Goal: Task Accomplishment & Management: Complete application form

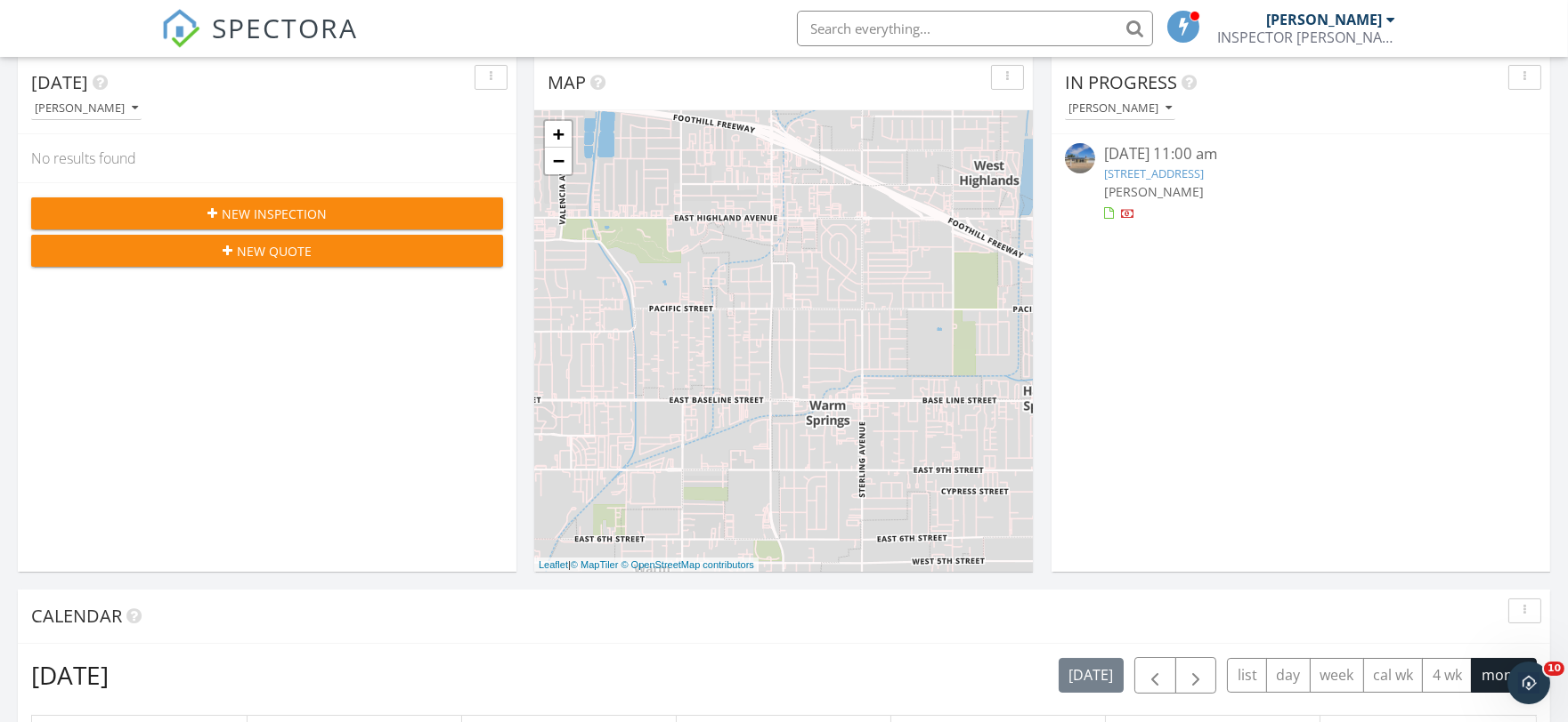
scroll to position [329, 0]
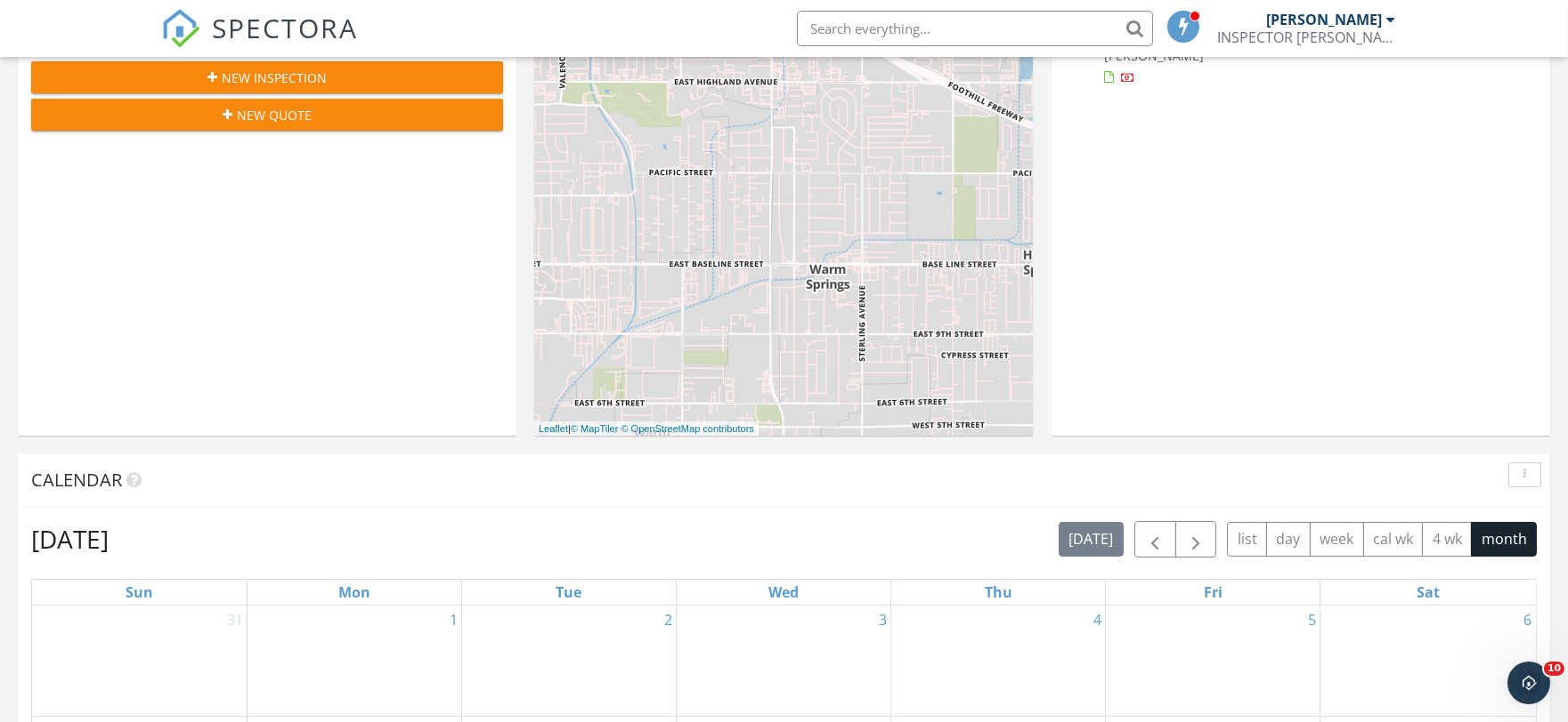
click at [280, 73] on span "New Inspection" at bounding box center [273, 77] width 105 height 19
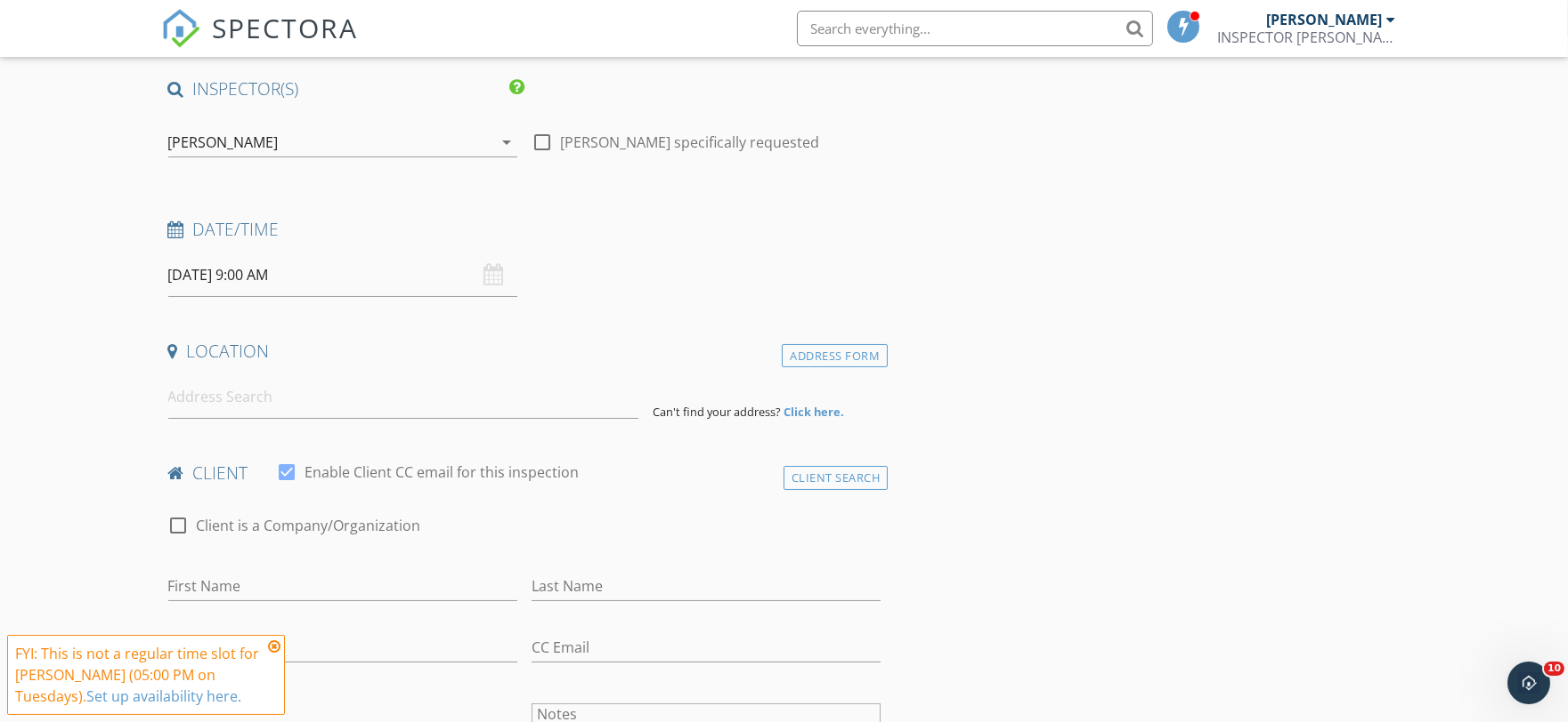
scroll to position [130, 0]
click at [206, 273] on input "[DATE] 9:00 AM" at bounding box center [343, 273] width 349 height 43
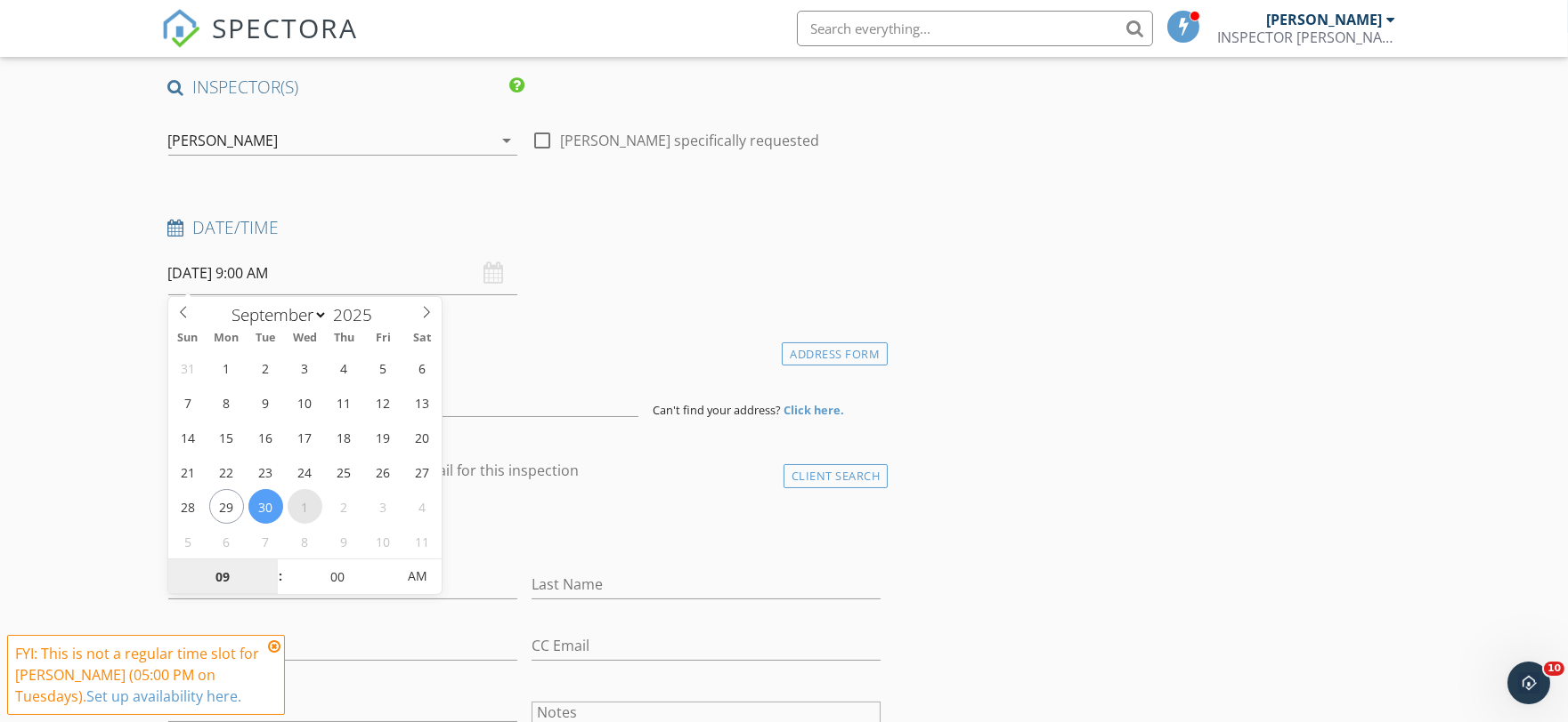
select select "9"
type input "[DATE] 9:00 AM"
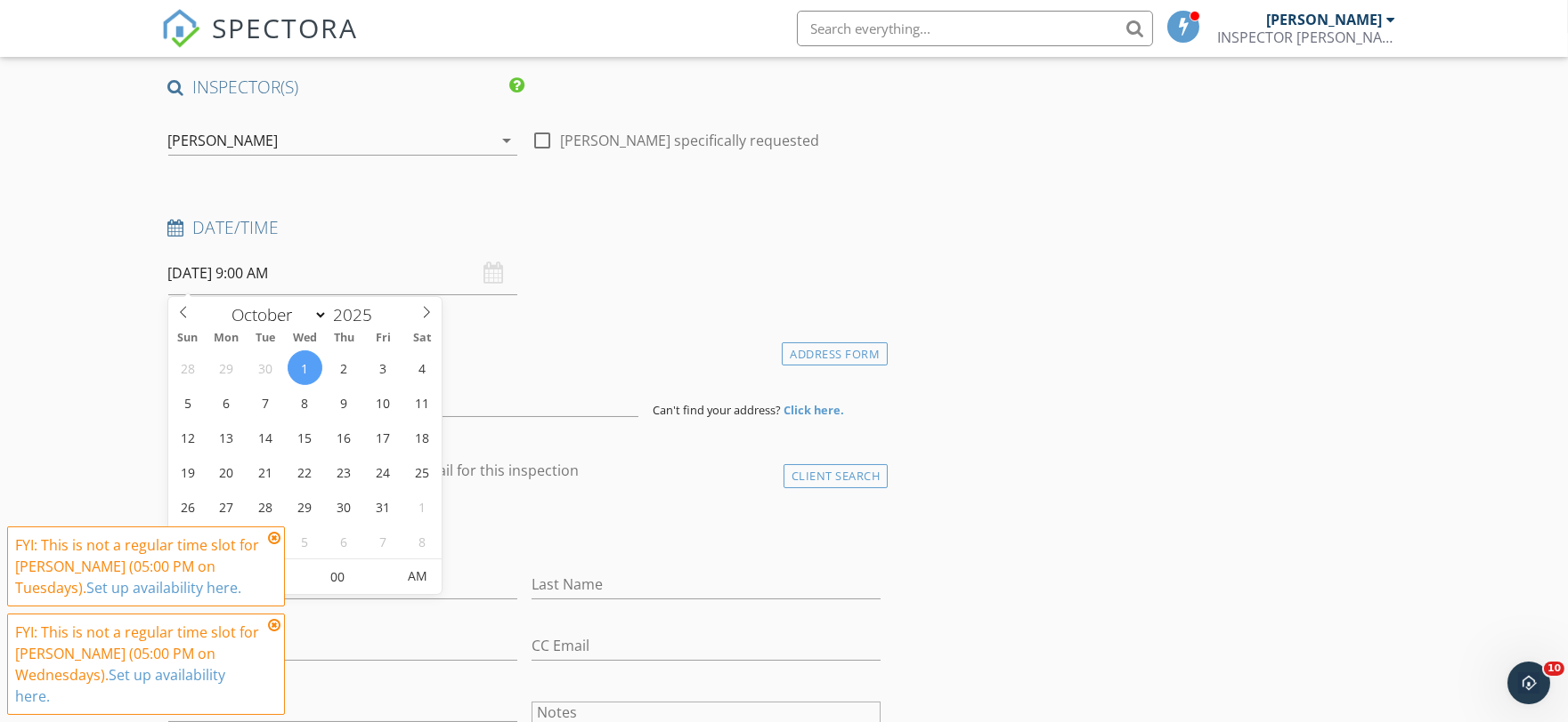
click at [278, 536] on icon at bounding box center [274, 539] width 13 height 14
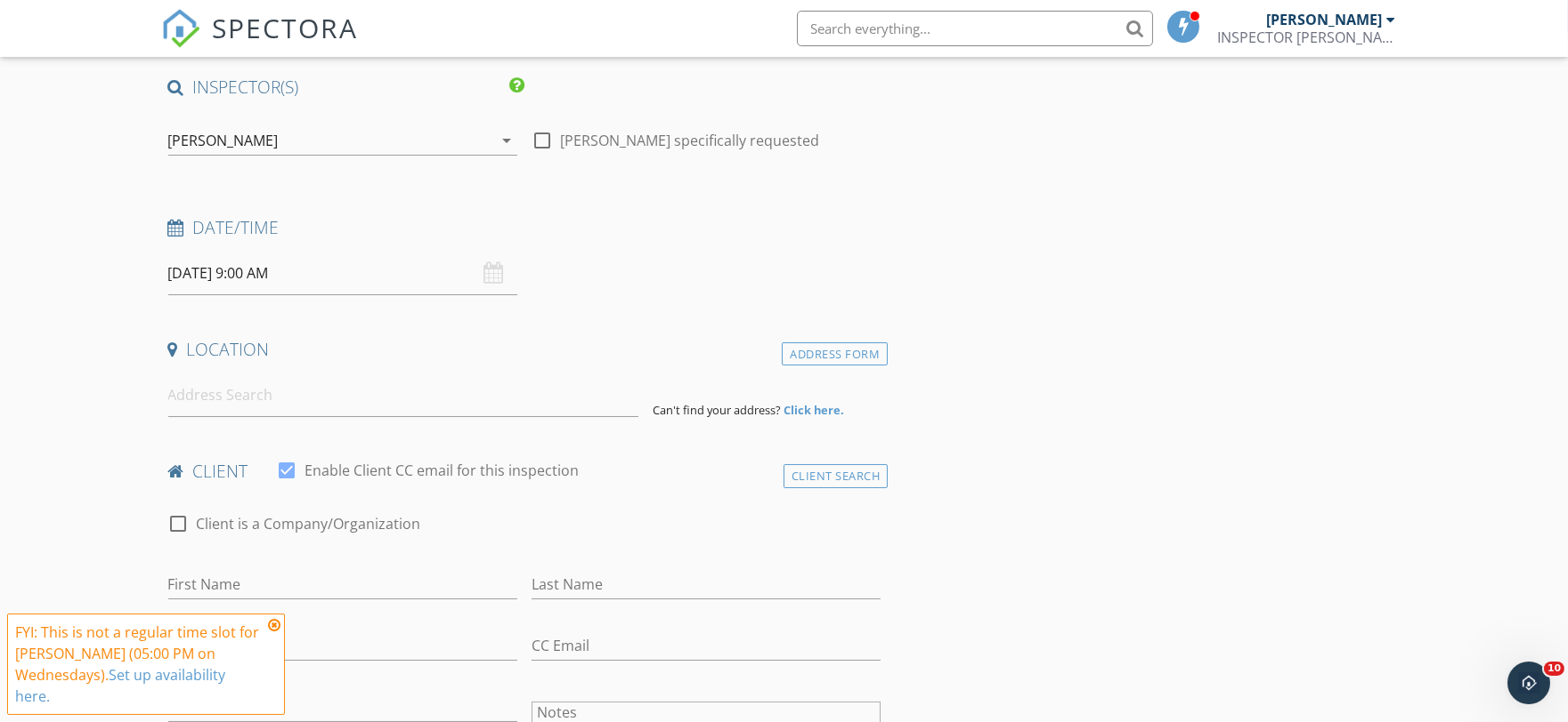
click at [271, 623] on icon at bounding box center [274, 626] width 13 height 14
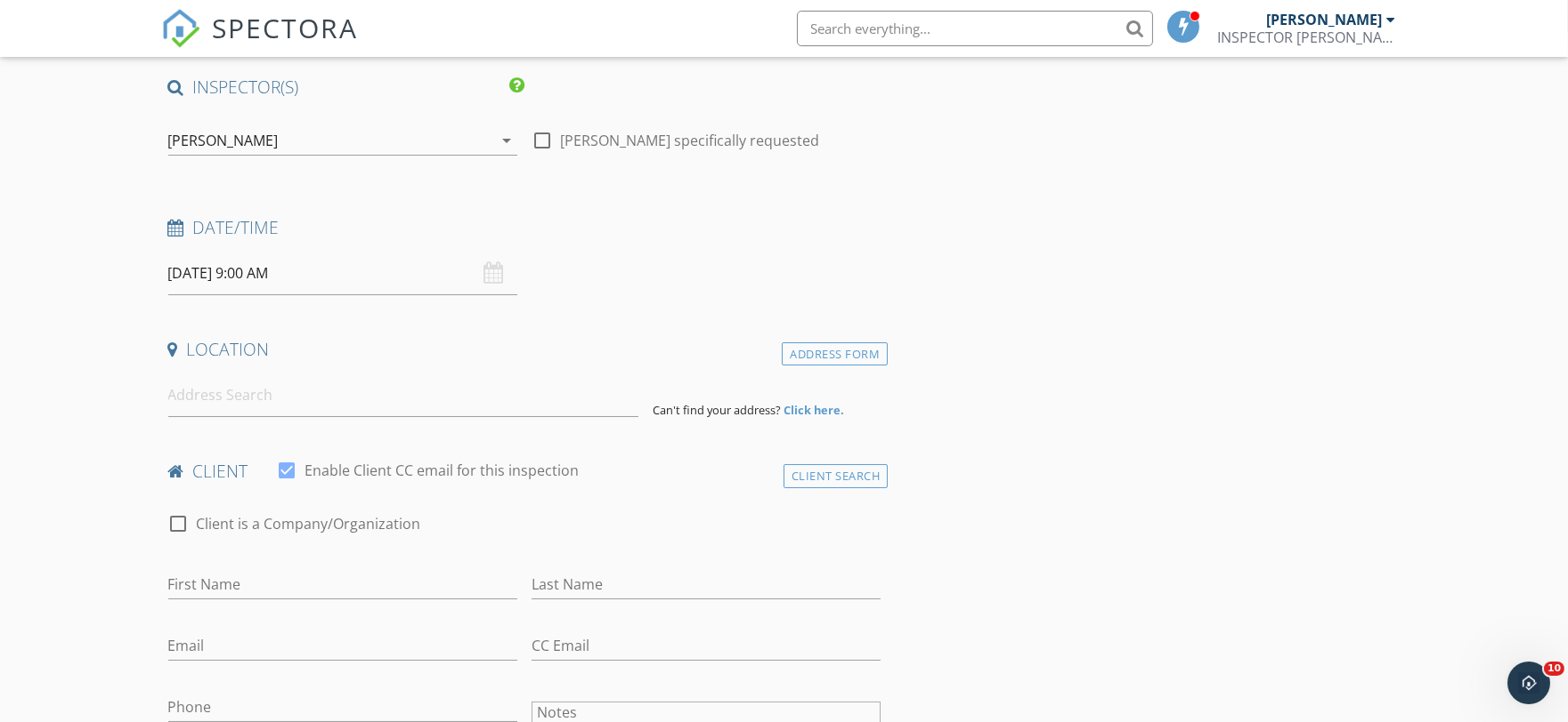
click at [287, 271] on input "[DATE] 9:00 AM" at bounding box center [343, 273] width 349 height 43
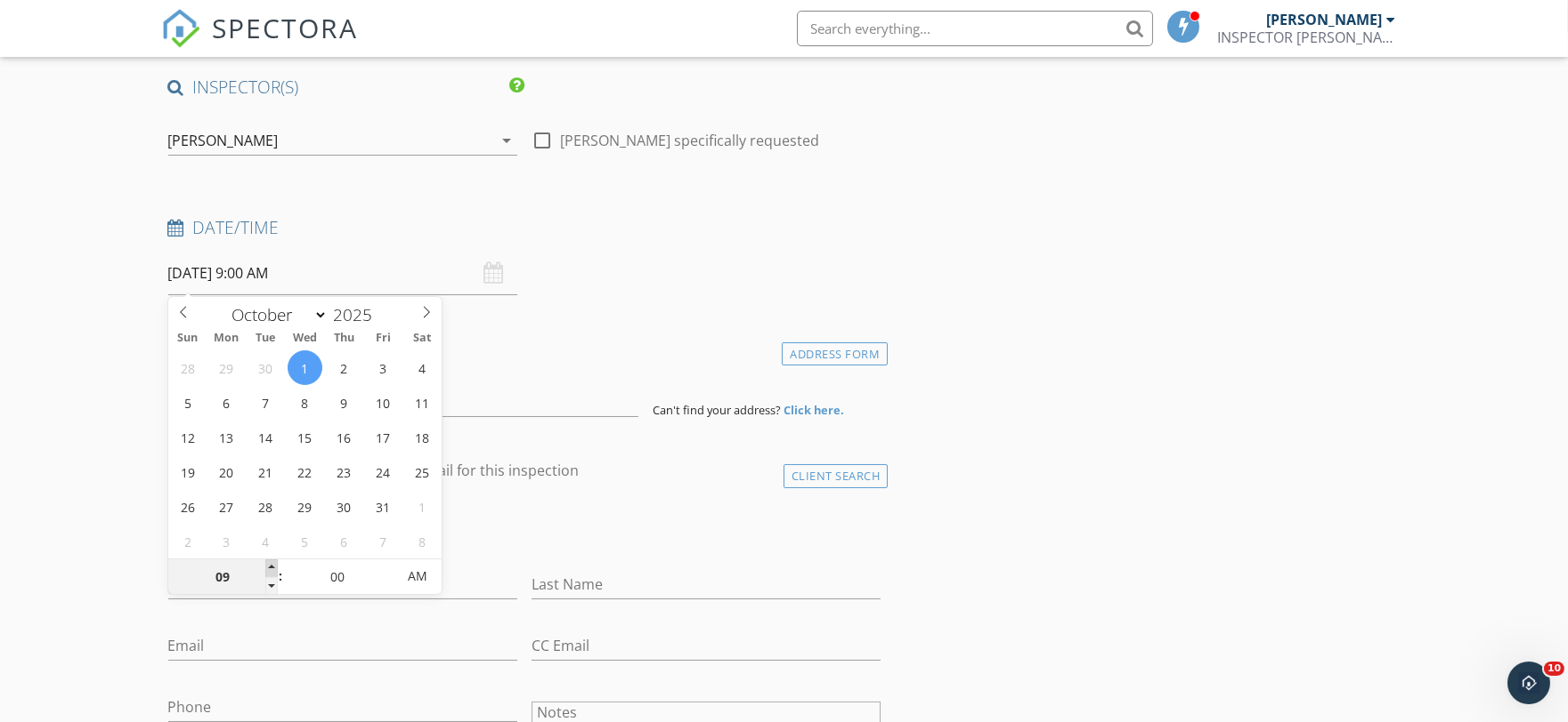
type input "10"
type input "[DATE] 10:00 AM"
click at [272, 559] on span at bounding box center [272, 568] width 13 height 18
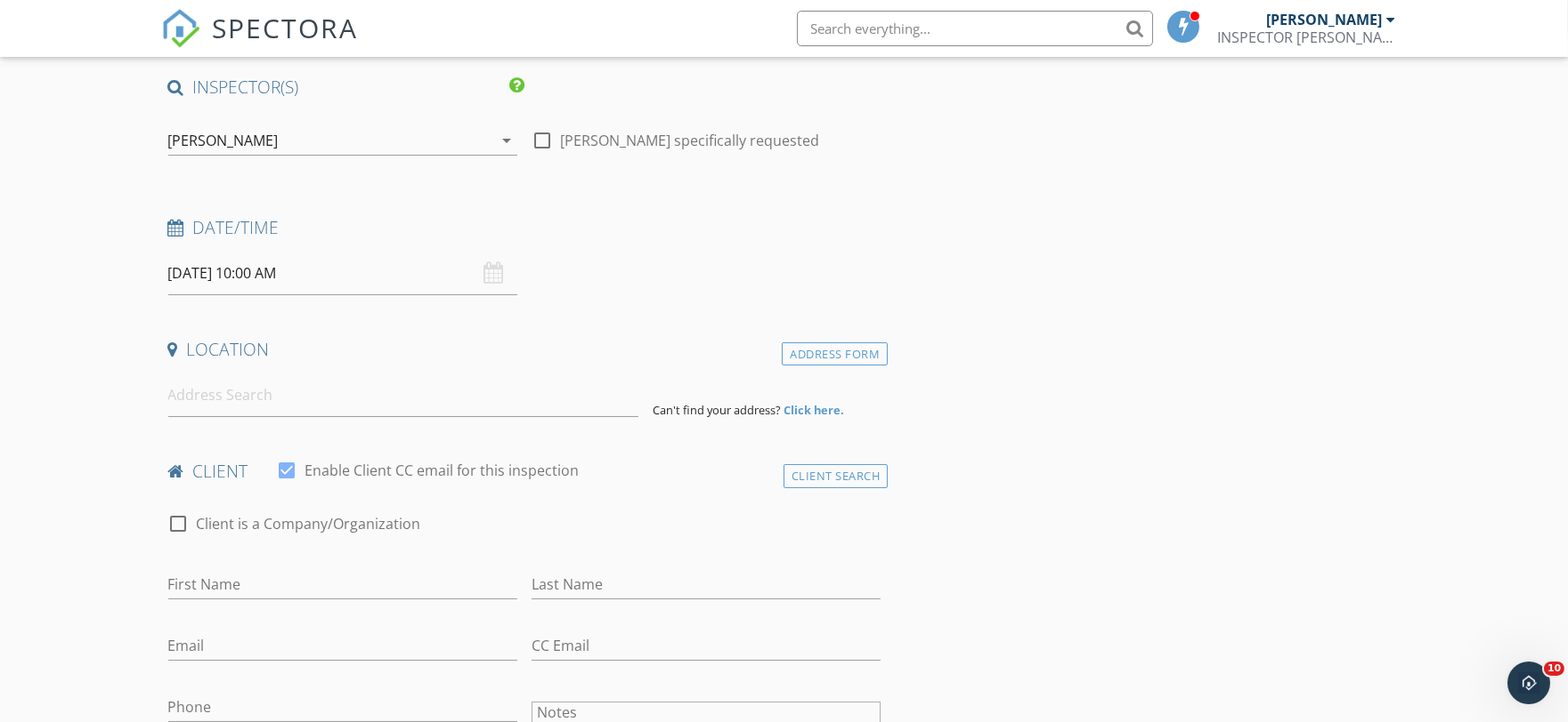
click at [566, 353] on h4 "Location" at bounding box center [524, 350] width 713 height 23
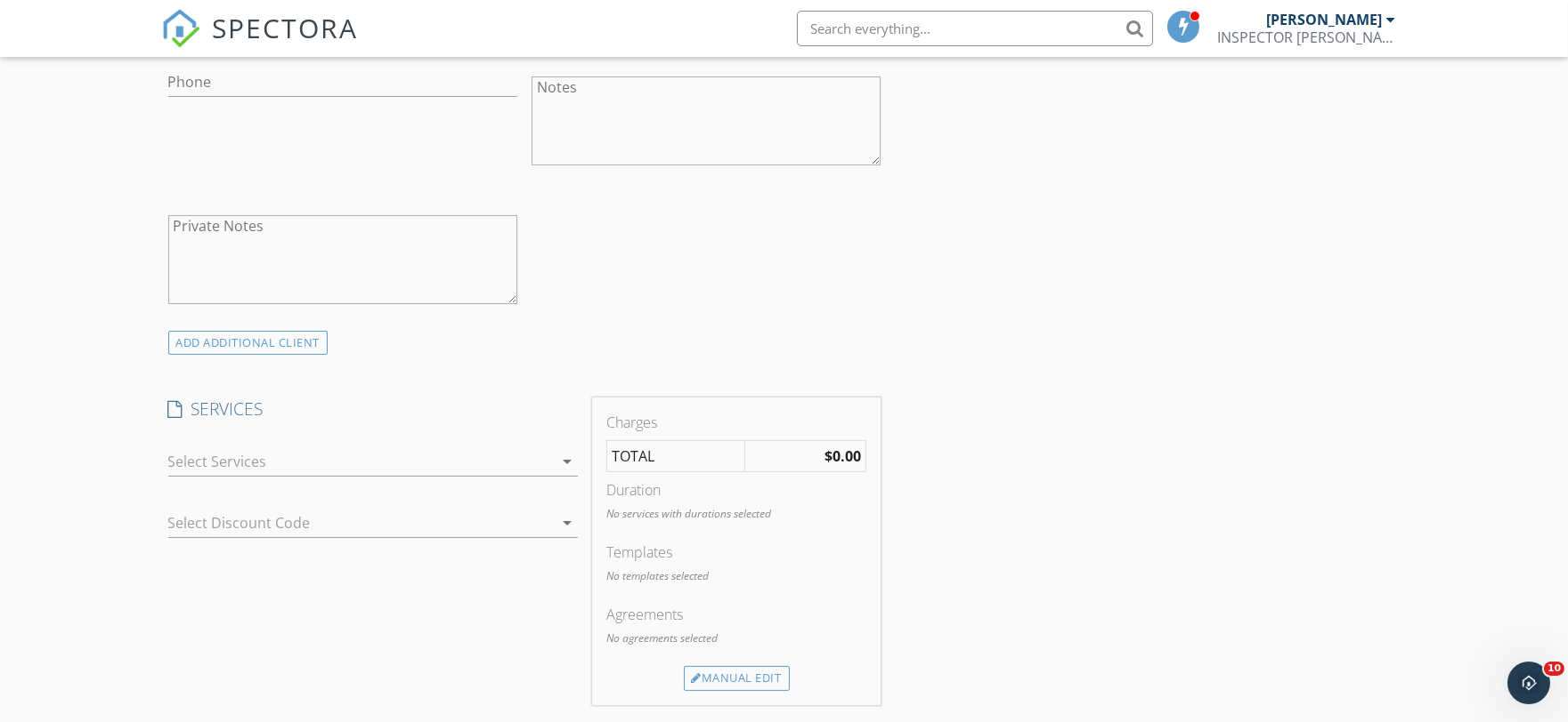
scroll to position [571, 0]
